Goal: Task Accomplishment & Management: Use online tool/utility

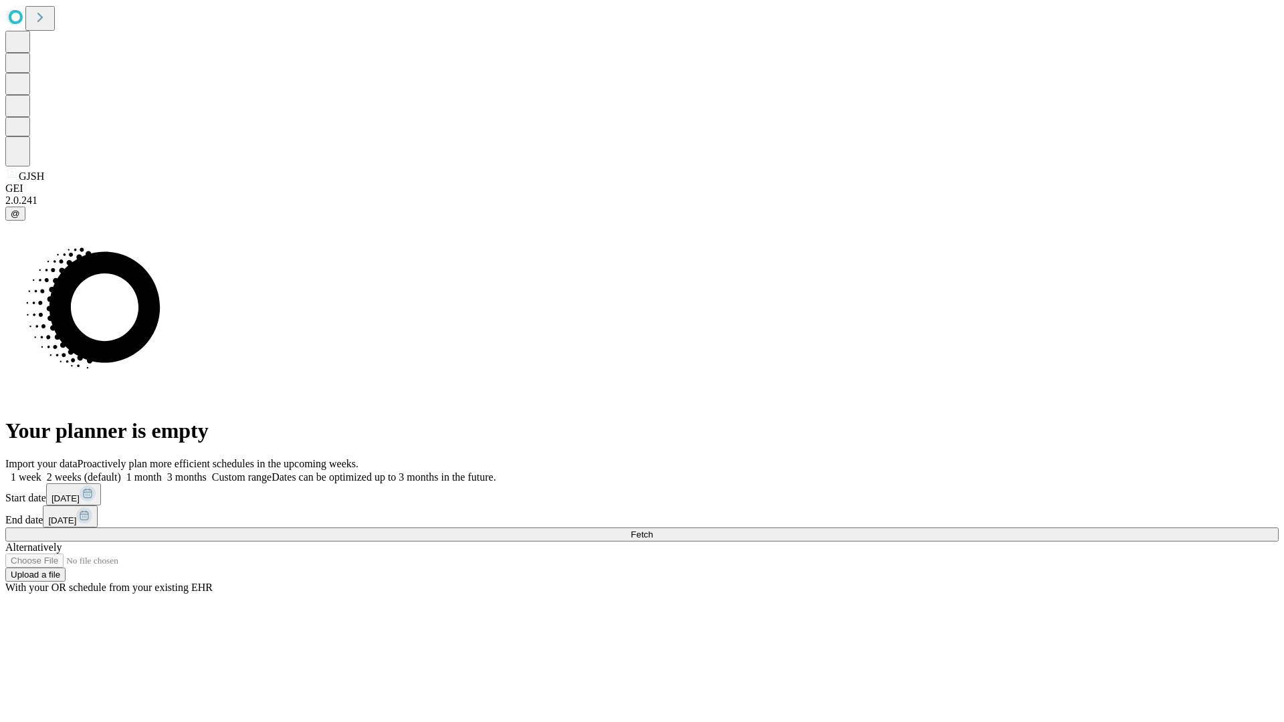
click at [653, 530] on span "Fetch" at bounding box center [642, 535] width 22 height 10
